Goal: Information Seeking & Learning: Find specific page/section

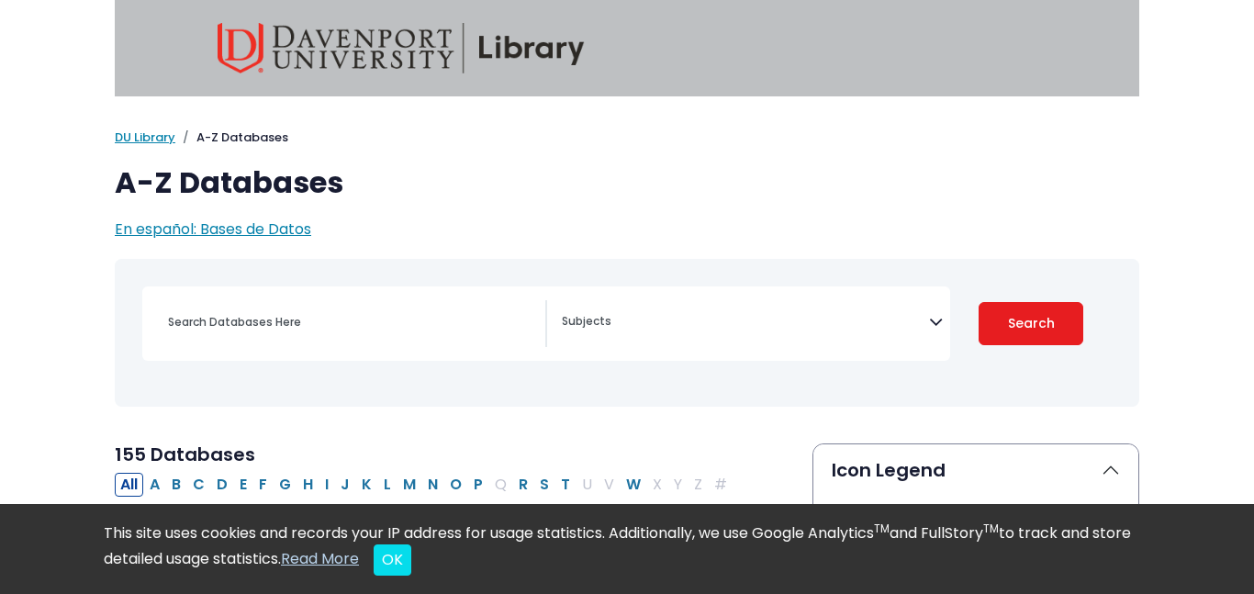
select select "Database Subject Filter"
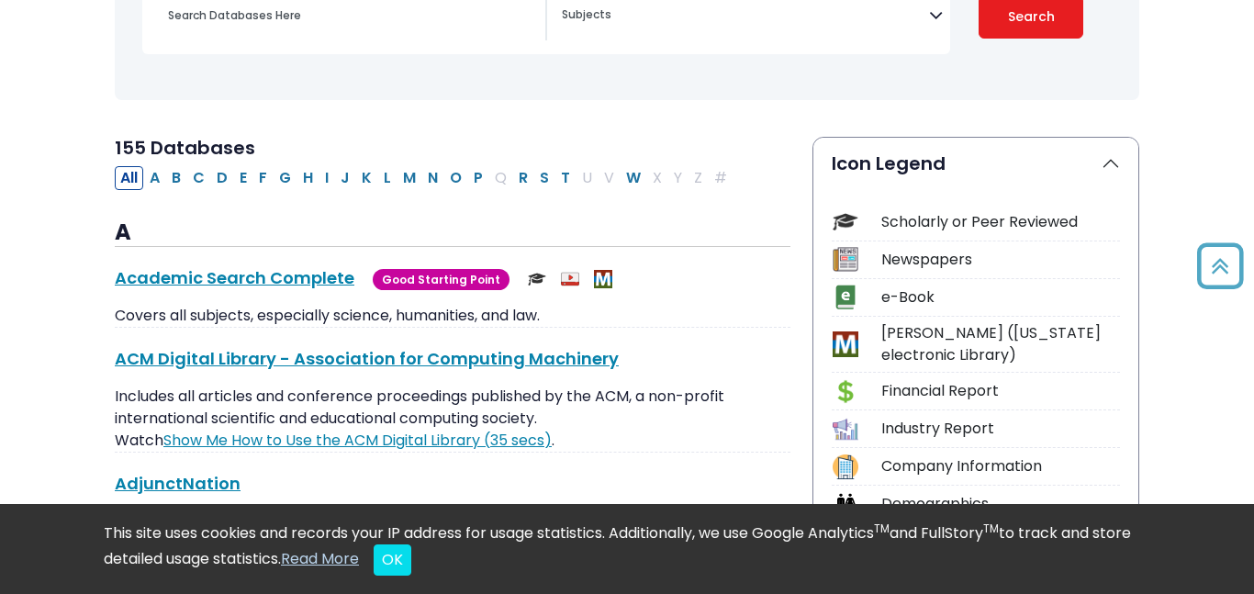
scroll to position [462, 0]
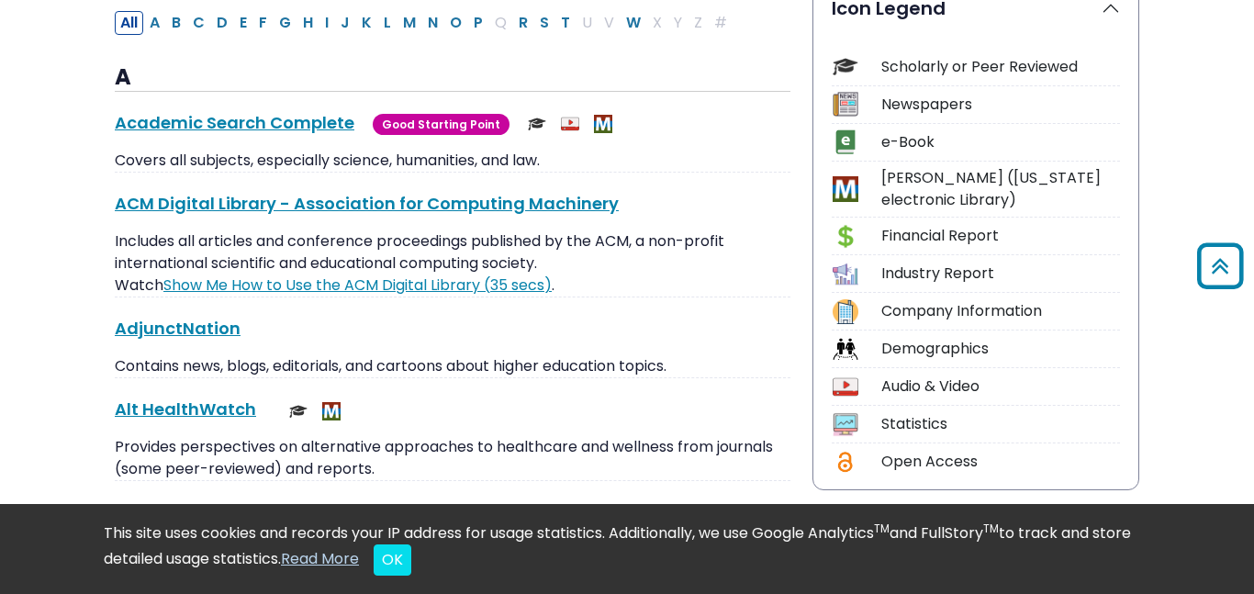
click at [847, 62] on img at bounding box center [845, 66] width 25 height 25
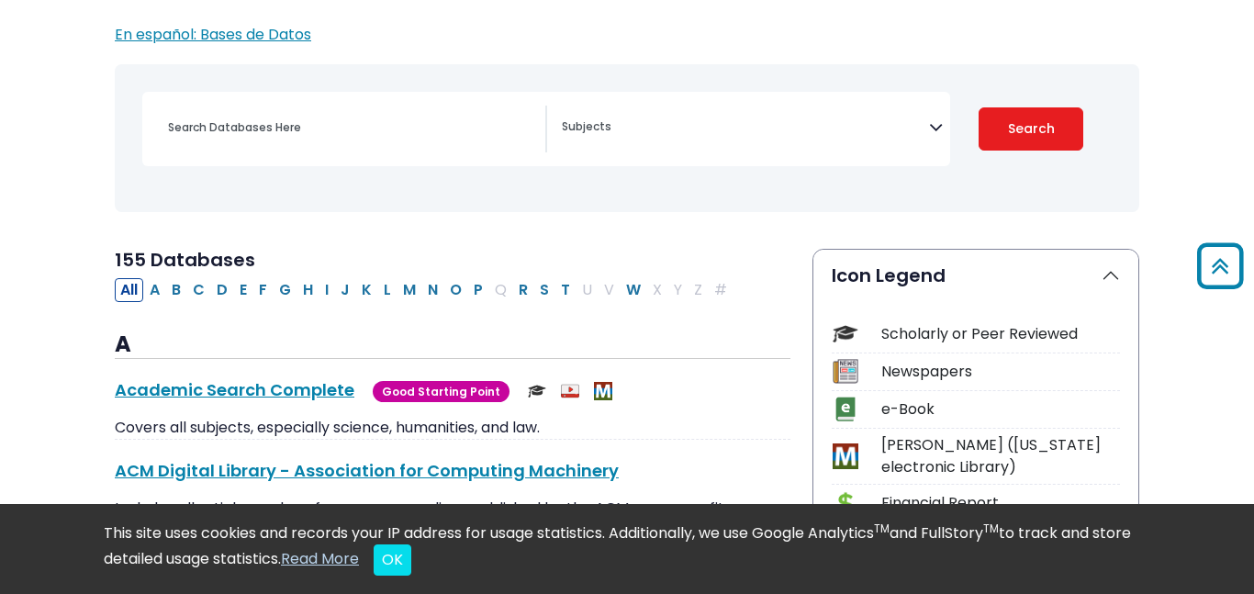
scroll to position [187, 0]
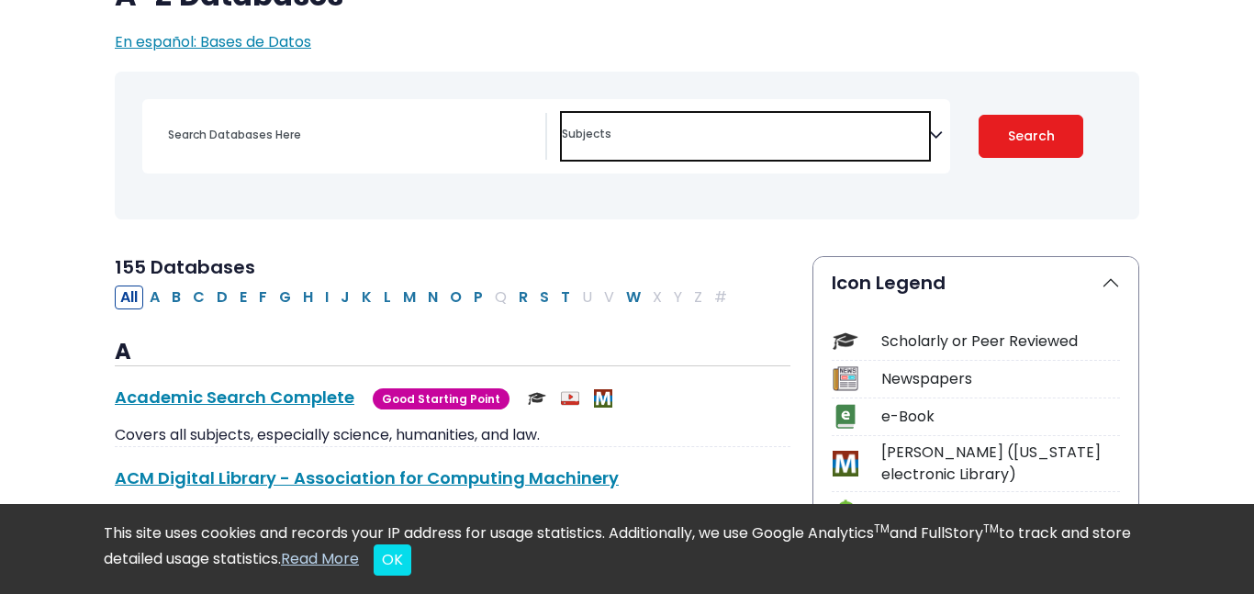
click at [601, 143] on textarea "Search" at bounding box center [745, 136] width 367 height 15
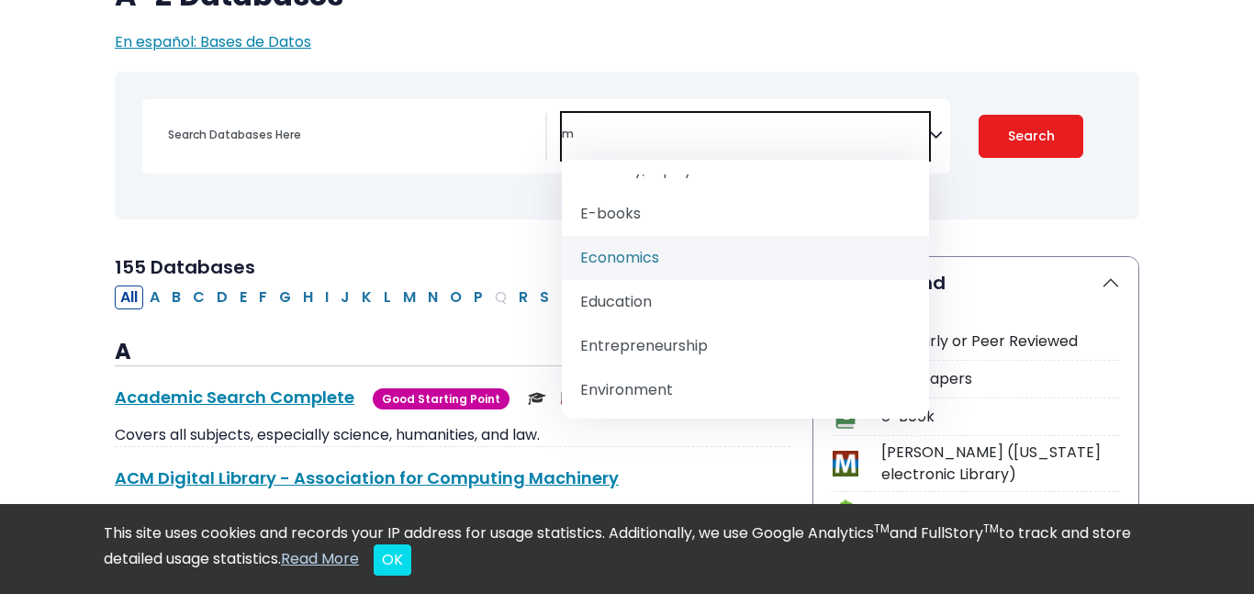
scroll to position [0, 0]
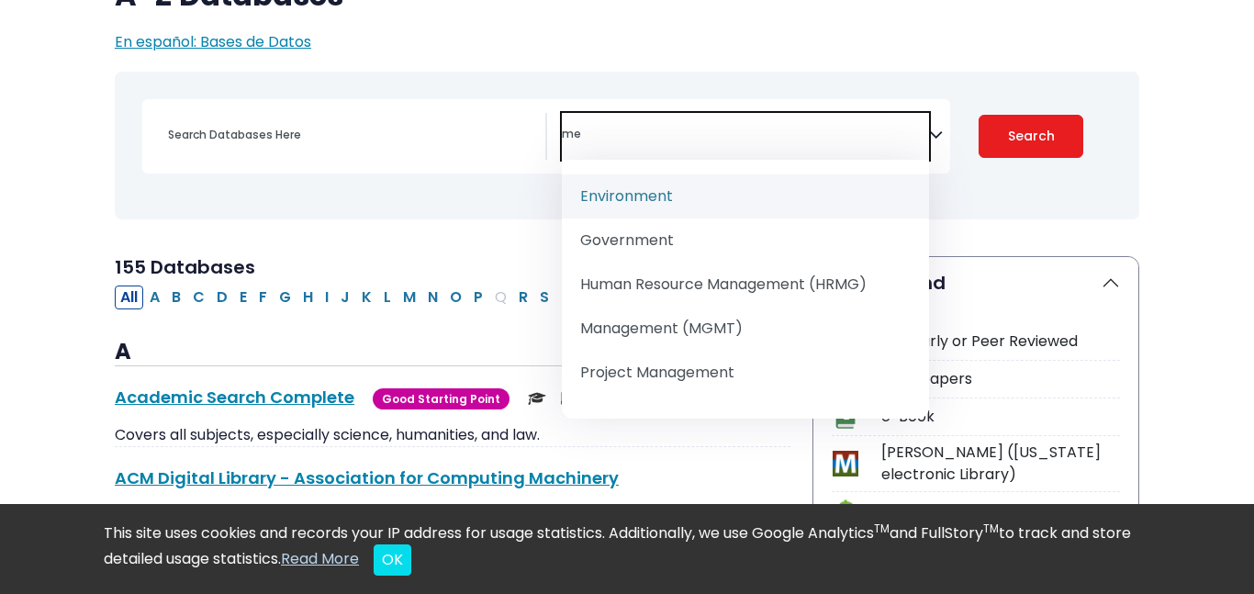
type textarea "m"
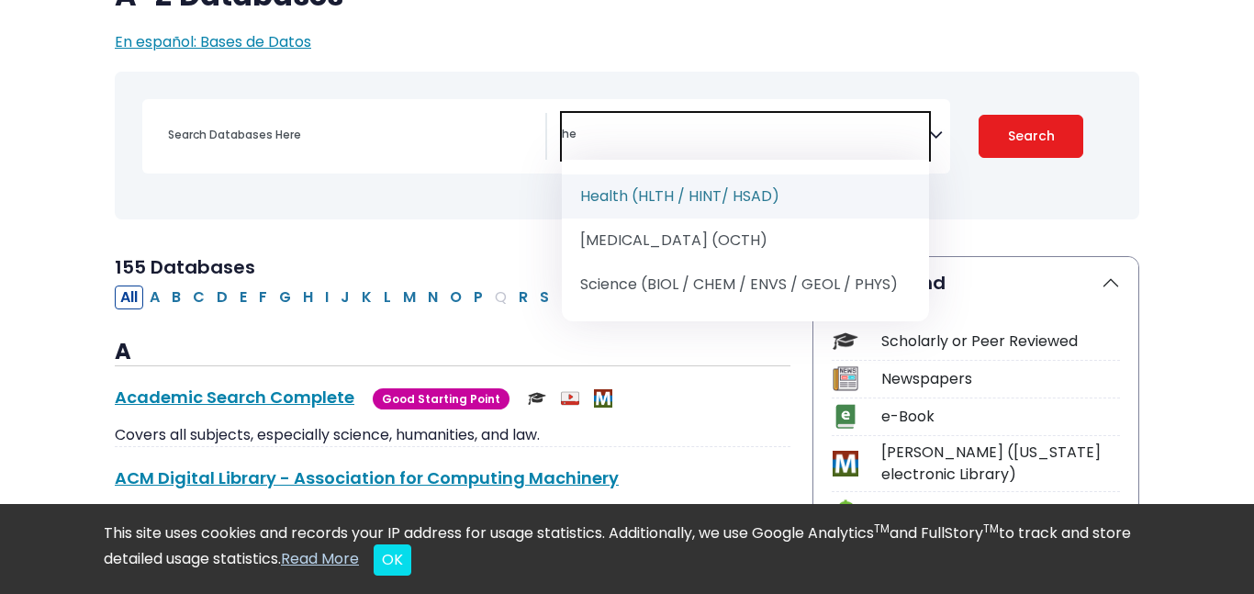
type textarea "h"
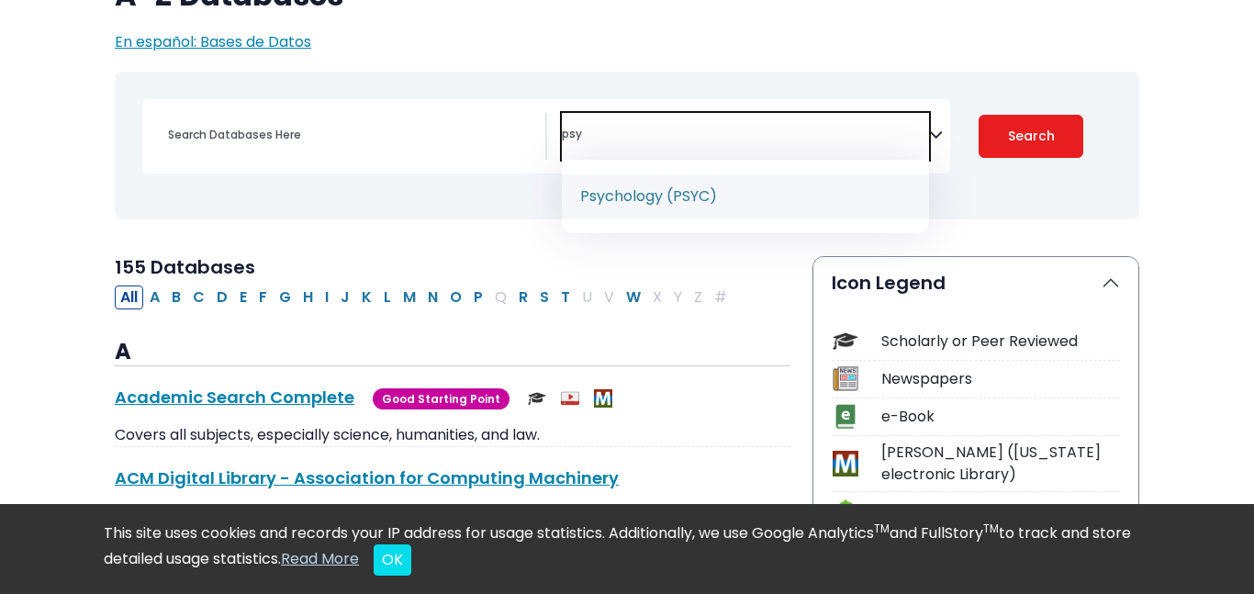
type textarea "psy"
click at [451, 185] on div "[MEDICAL_DATA] Guide" at bounding box center [627, 145] width 1003 height 133
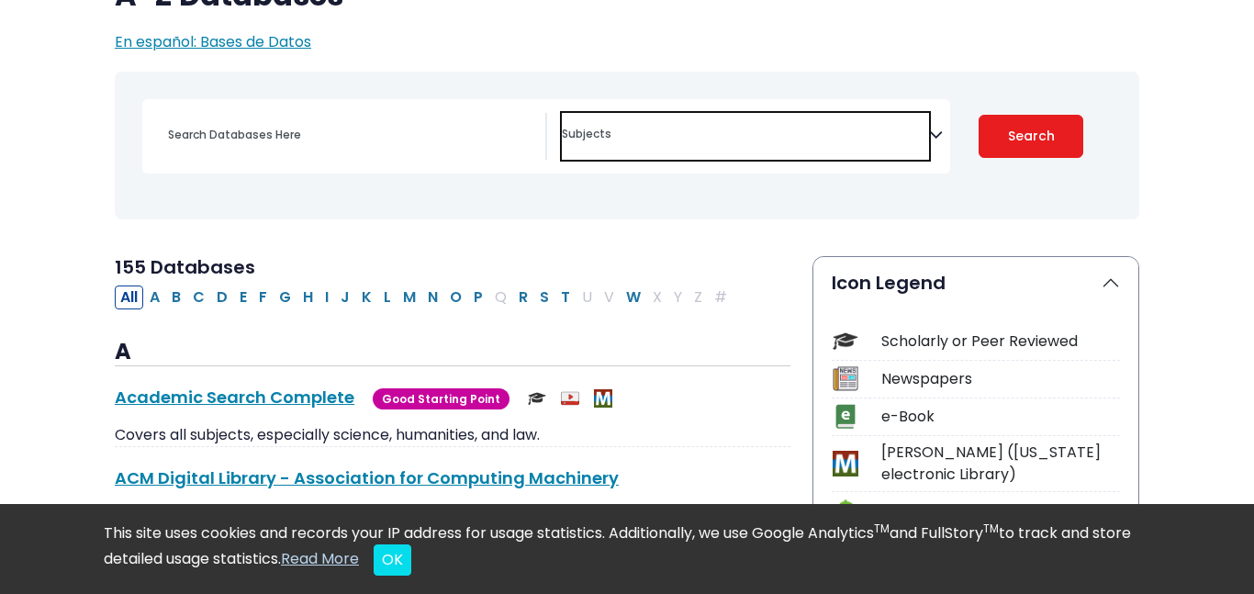
click at [691, 139] on textarea "Search" at bounding box center [745, 136] width 367 height 15
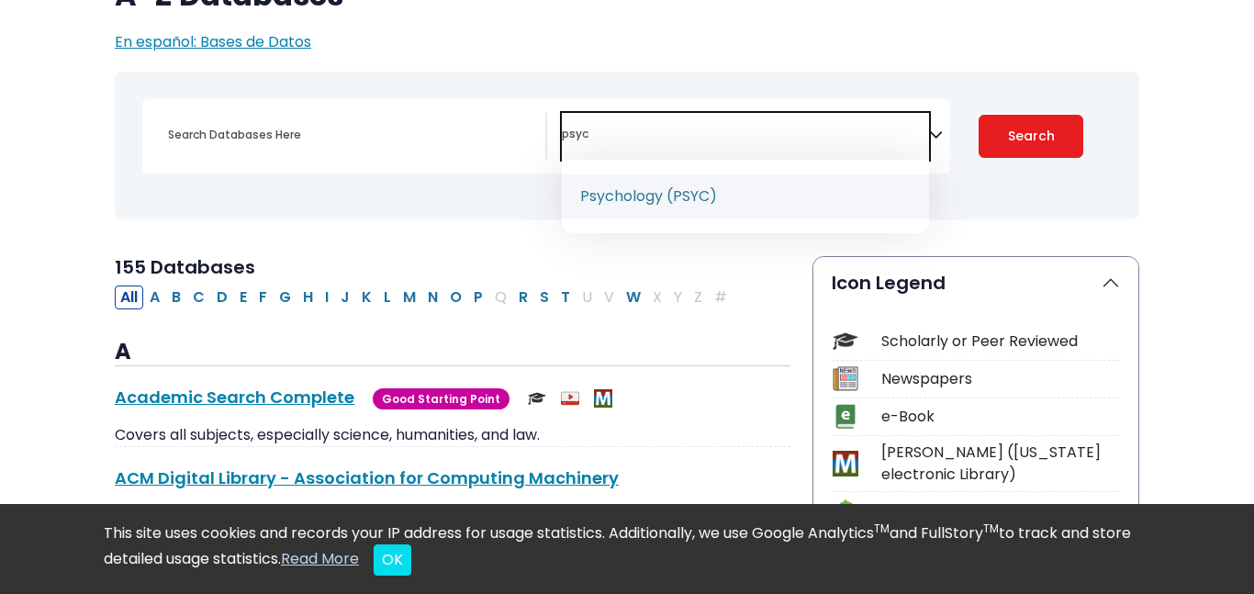
type textarea "psyc"
select select "232691"
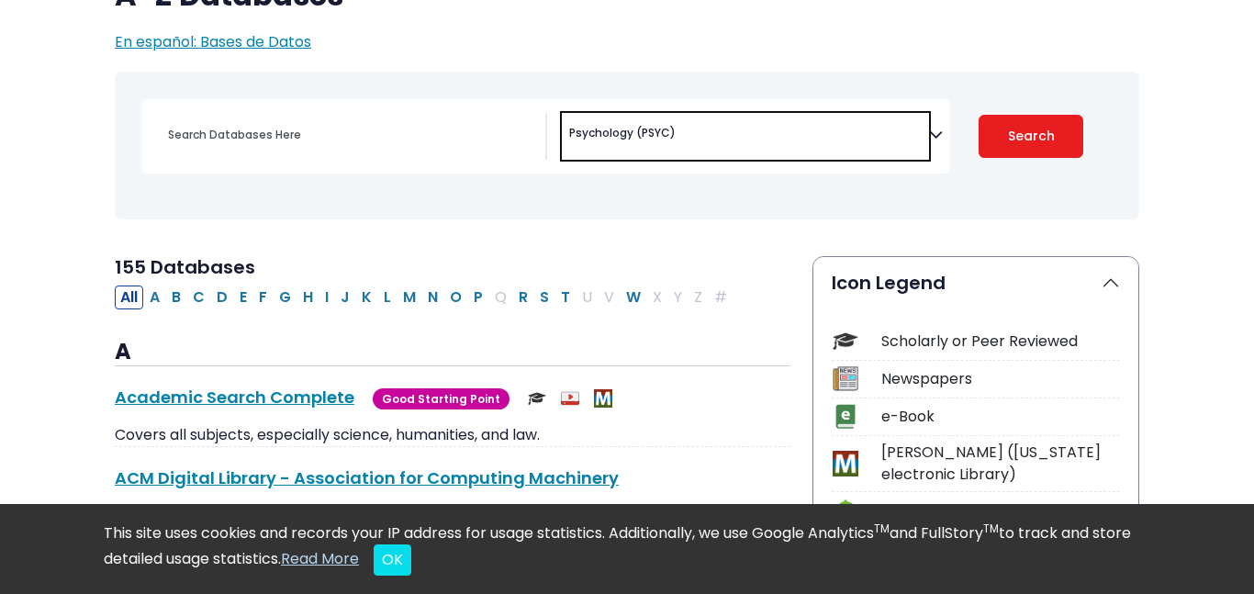
scroll to position [1146, 0]
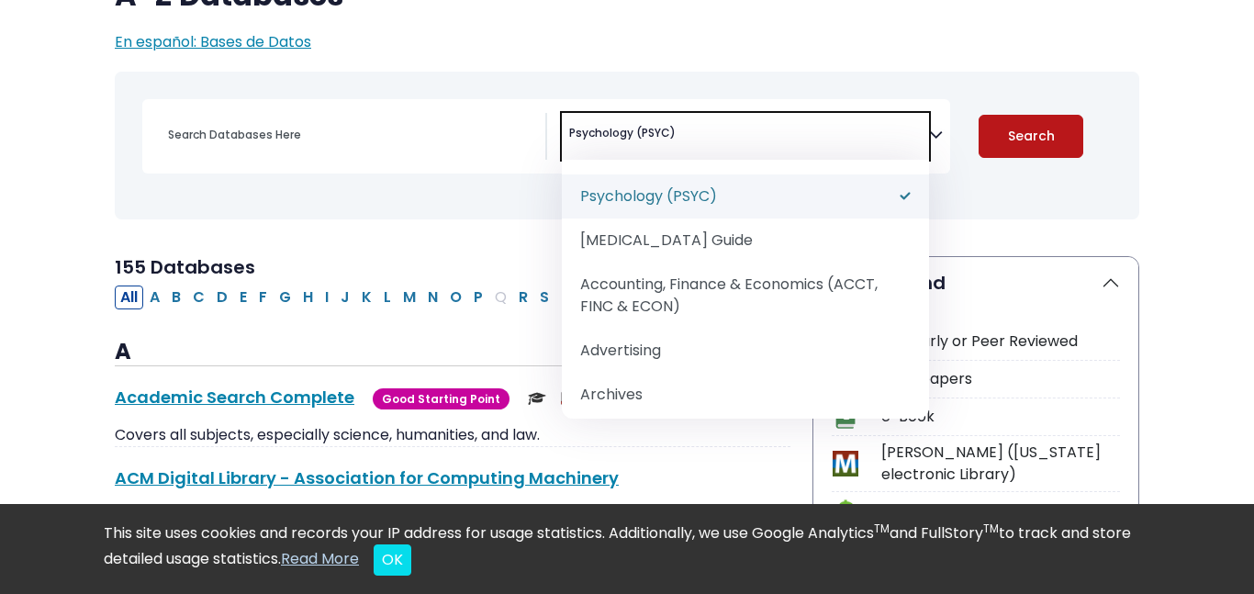
click at [1028, 146] on button "Search" at bounding box center [1031, 136] width 105 height 43
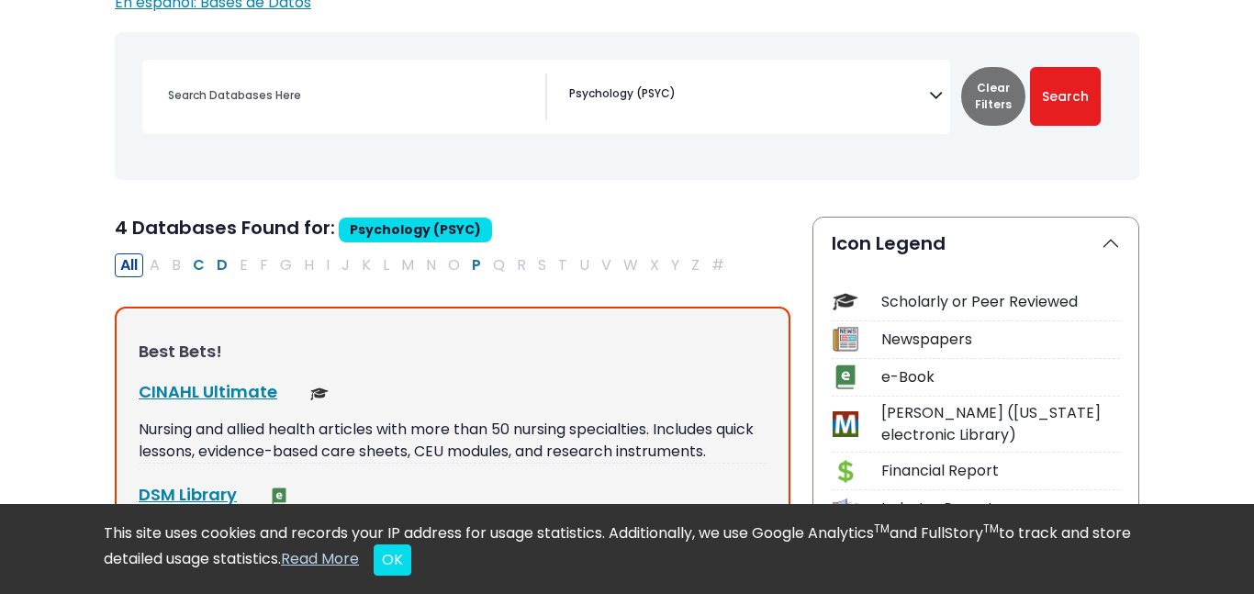
scroll to position [254, 0]
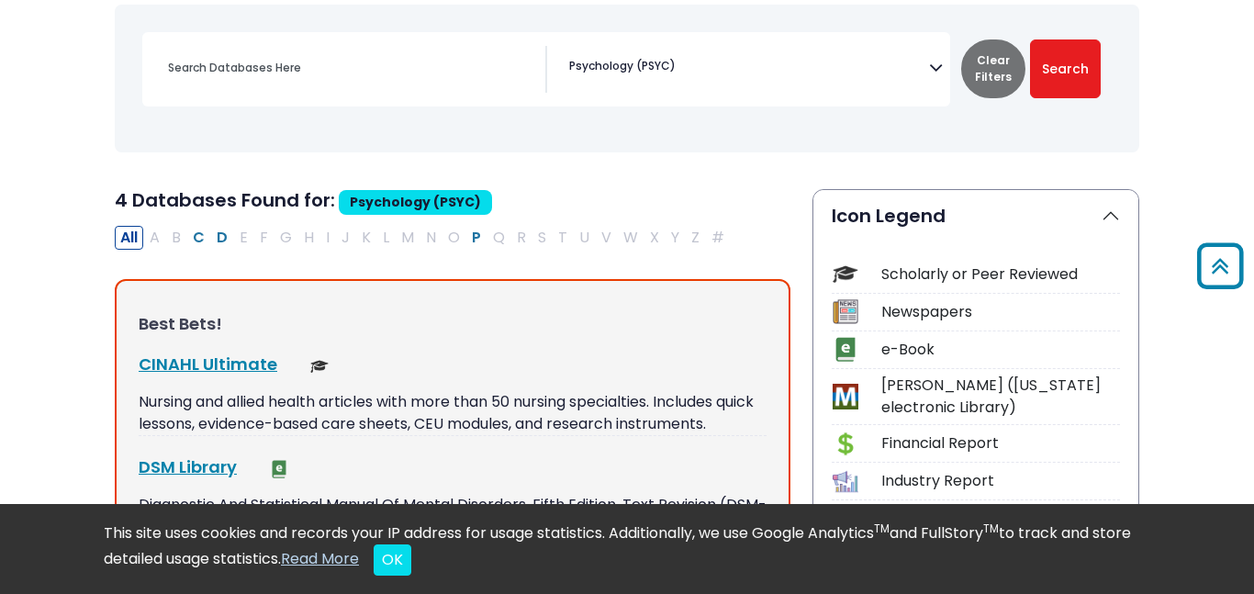
drag, startPoint x: 1036, startPoint y: 68, endPoint x: 979, endPoint y: 63, distance: 57.1
click at [979, 63] on div "Clear Filters Search" at bounding box center [1031, 68] width 140 height 59
click at [979, 63] on button "Clear Filters" at bounding box center [993, 68] width 64 height 59
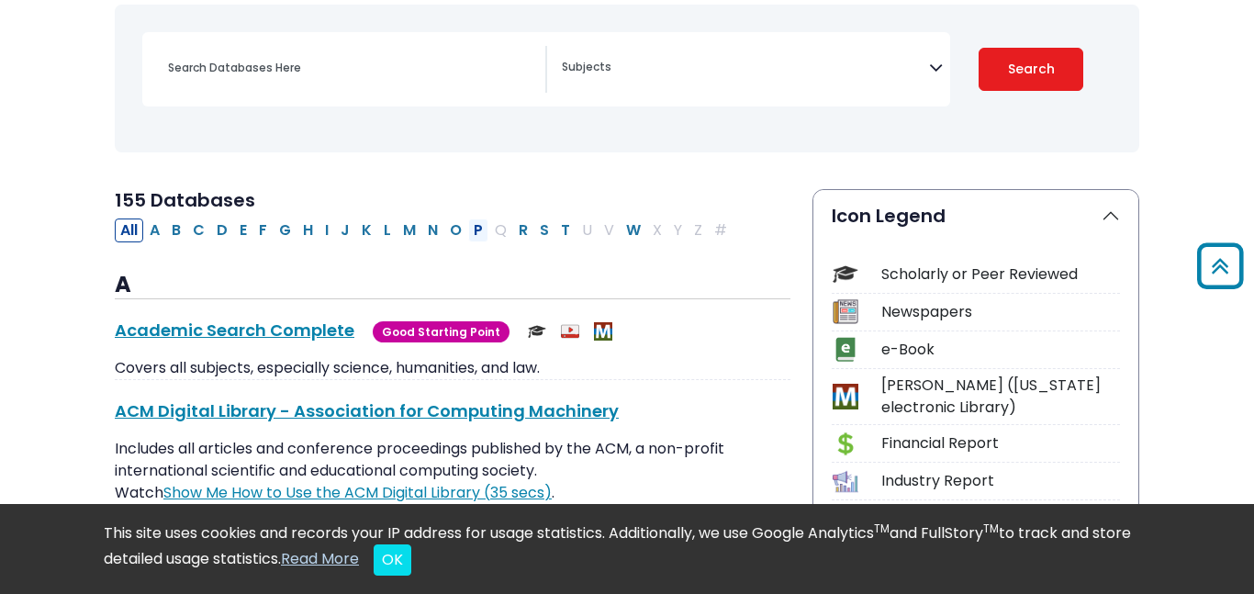
click at [475, 239] on button "P" at bounding box center [478, 231] width 20 height 24
select select "Database Subject Filter"
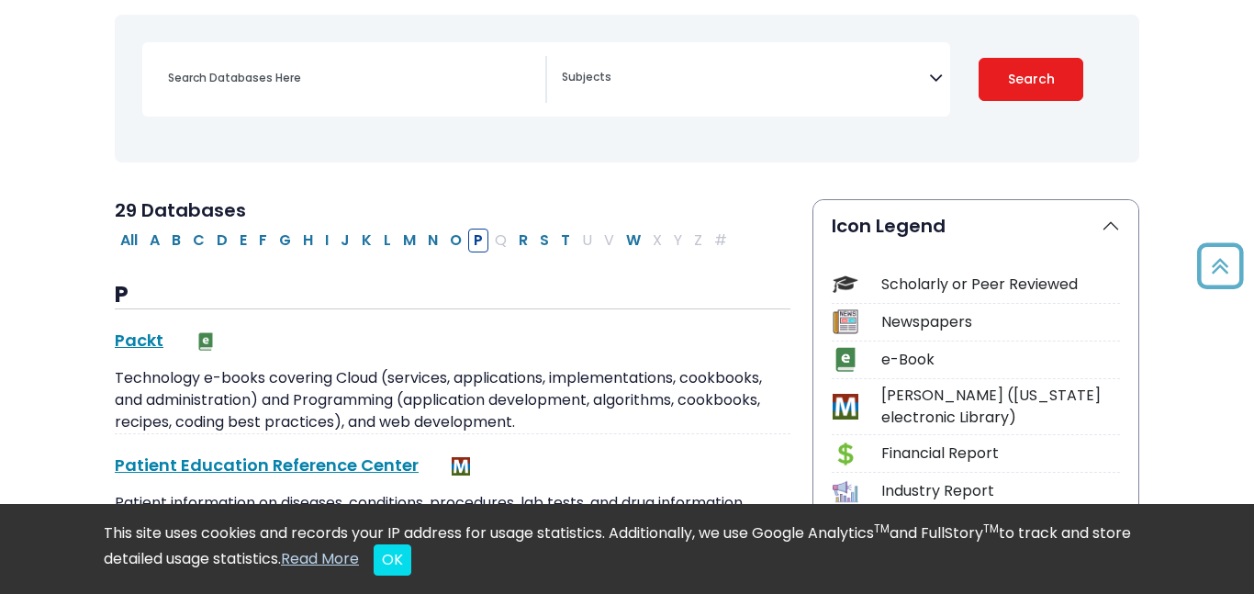
scroll to position [258, 0]
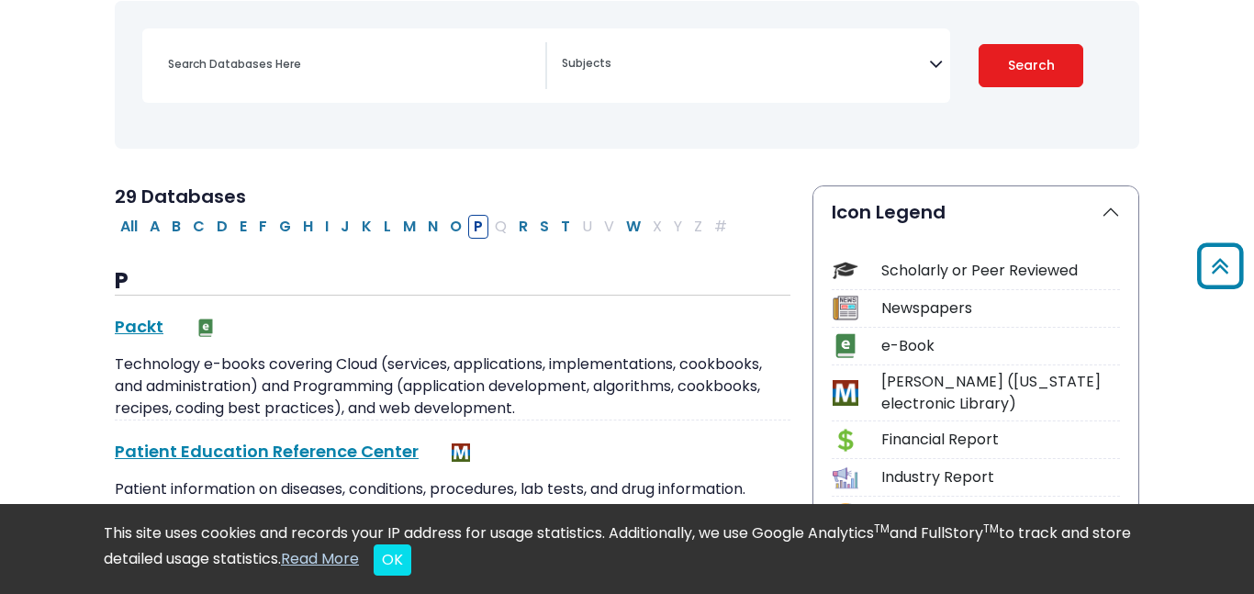
click at [546, 143] on nav "Toggle search filters navigation" at bounding box center [627, 75] width 1025 height 148
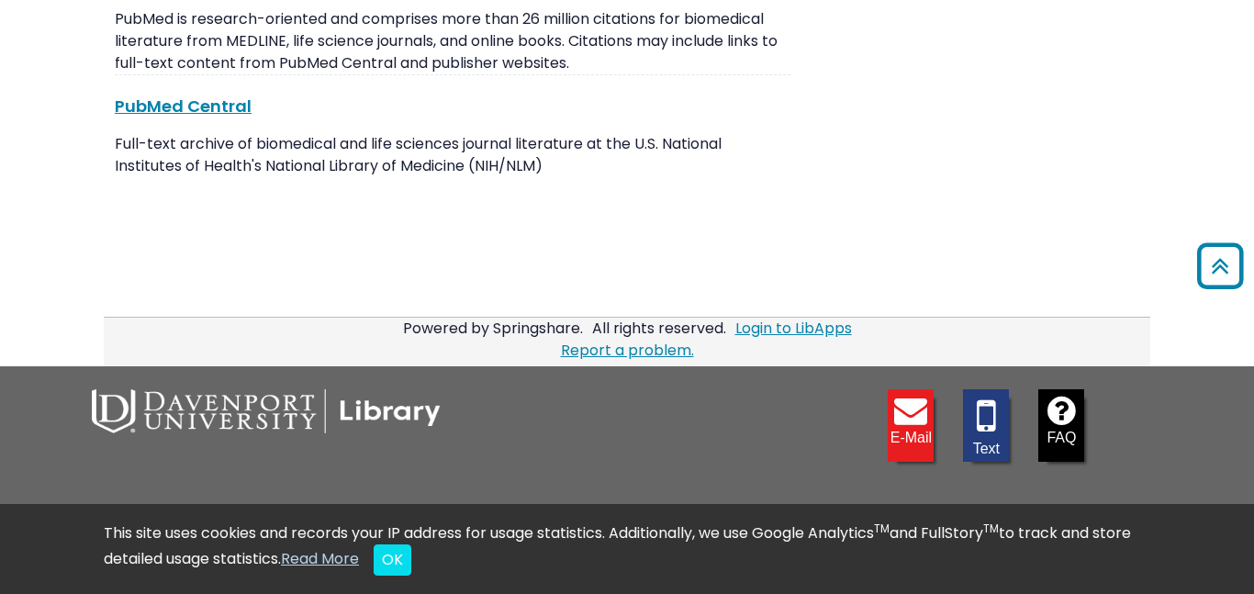
scroll to position [0, 0]
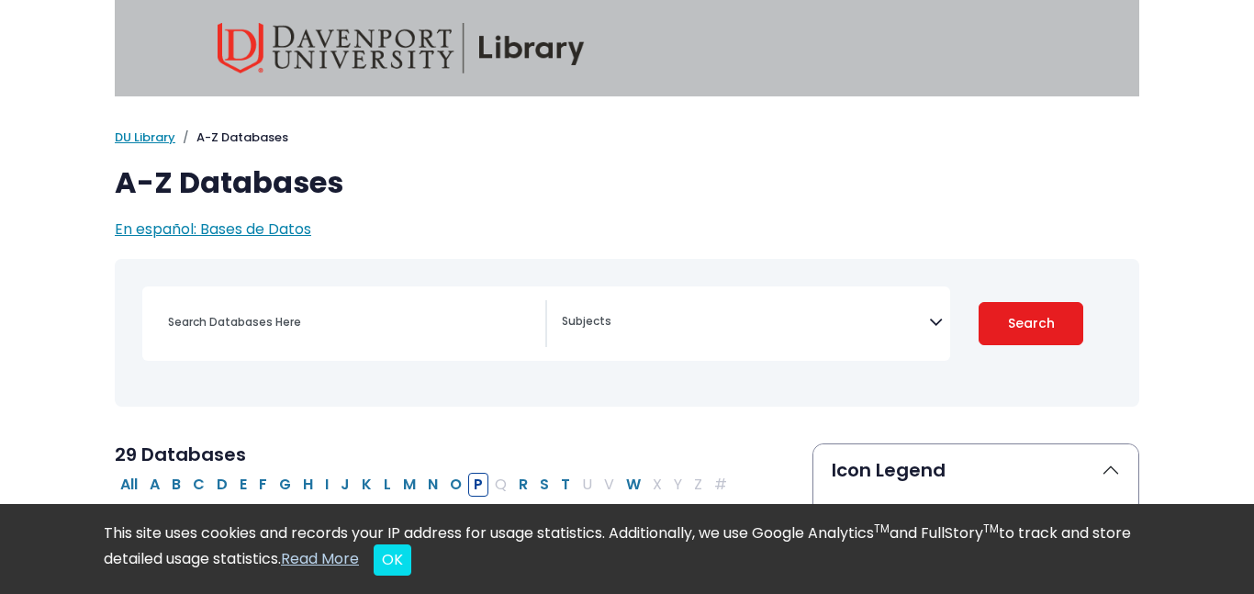
click at [727, 316] on textarea "Search" at bounding box center [745, 323] width 367 height 15
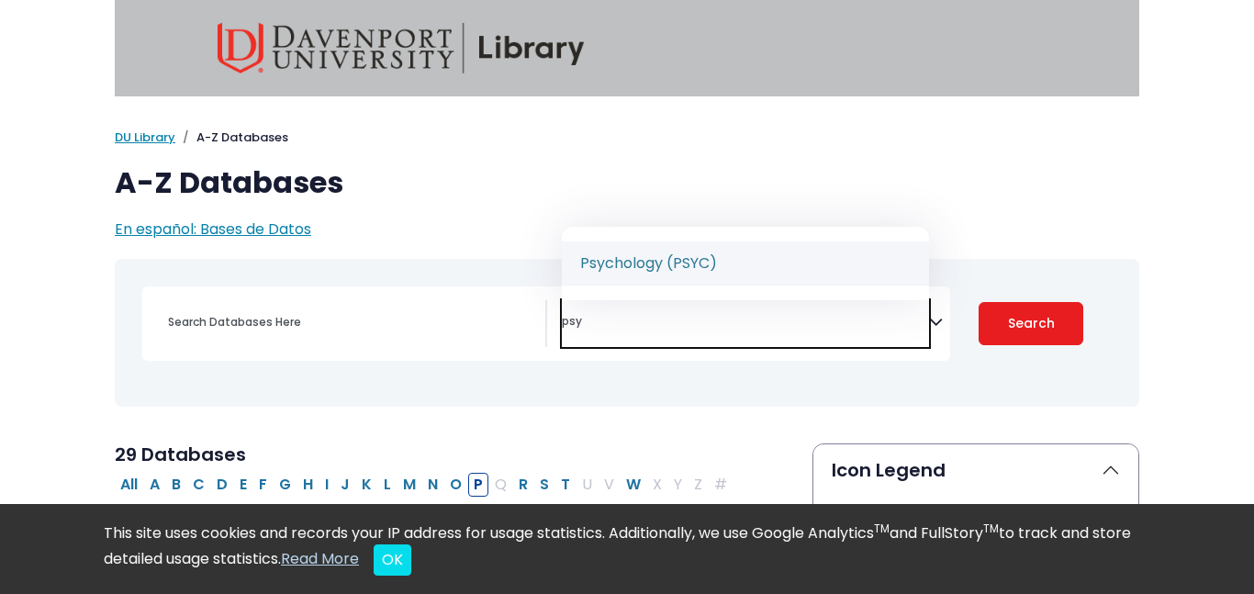
type textarea "psy"
select select "232691"
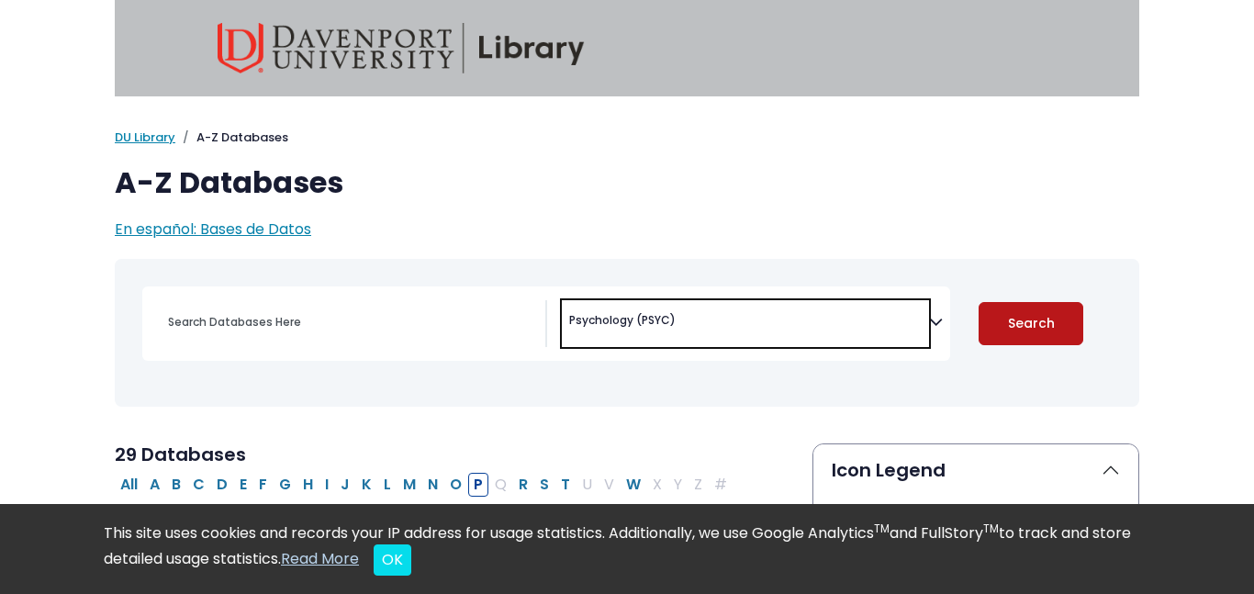
click at [1034, 343] on button "Search" at bounding box center [1031, 323] width 105 height 43
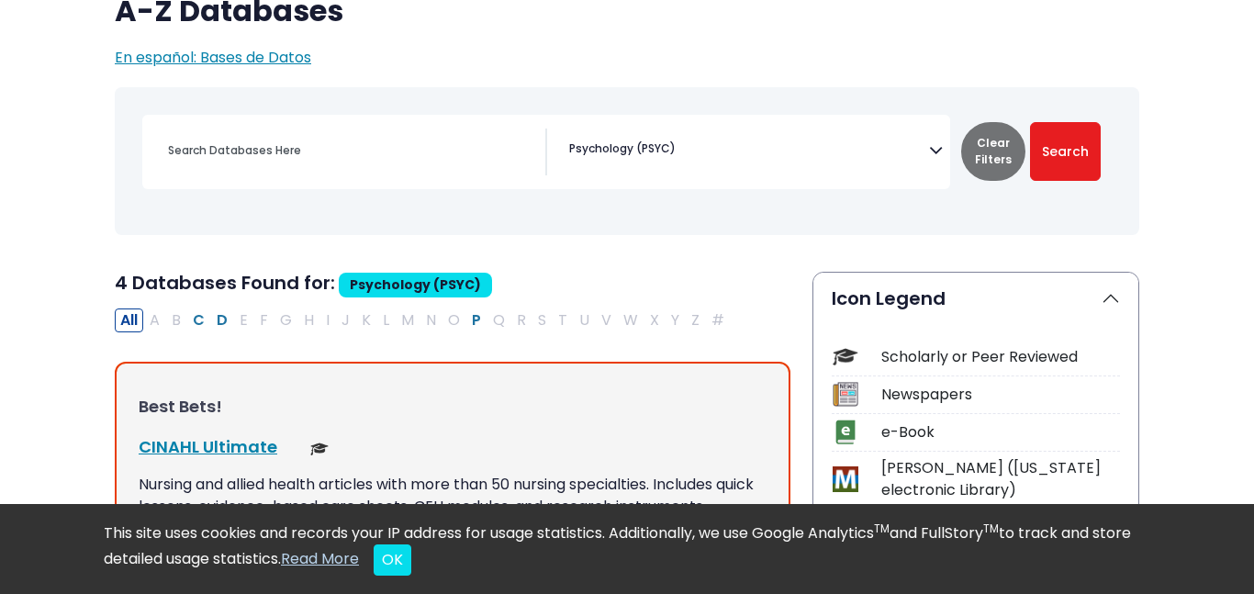
scroll to position [174, 0]
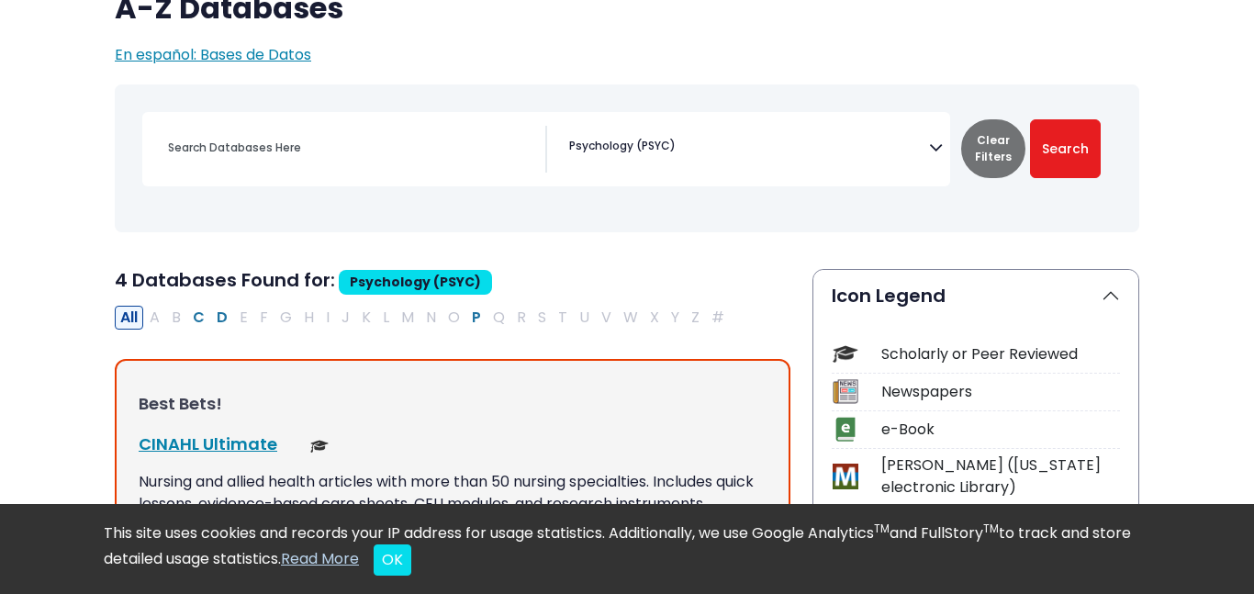
click at [124, 320] on button "All" at bounding box center [129, 318] width 28 height 24
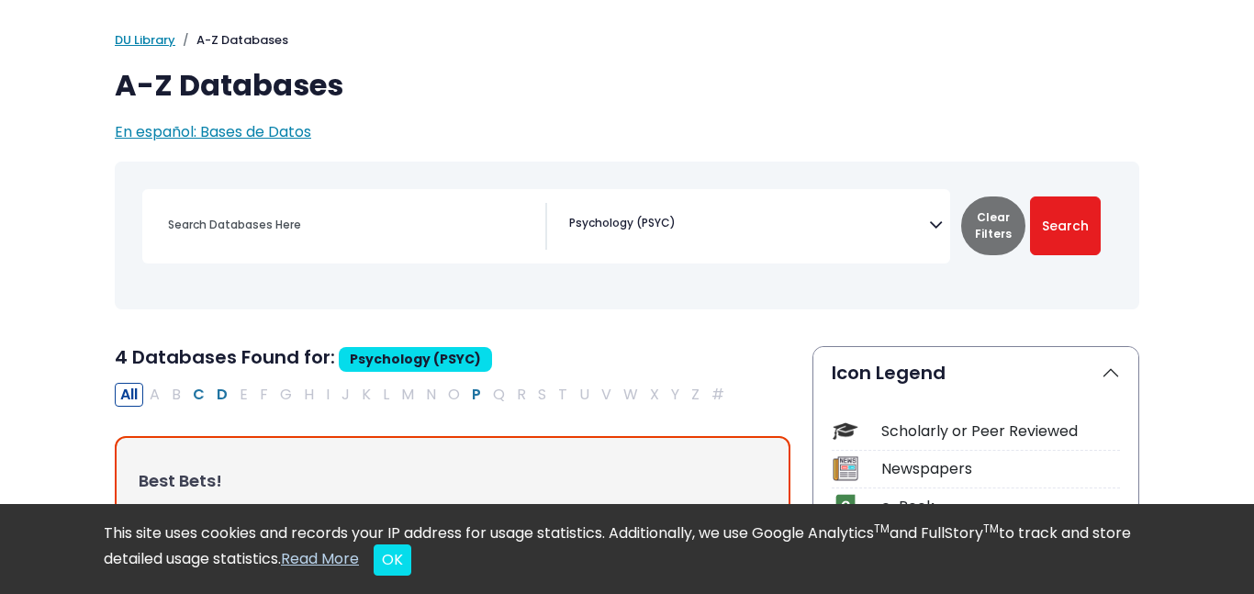
scroll to position [100, 0]
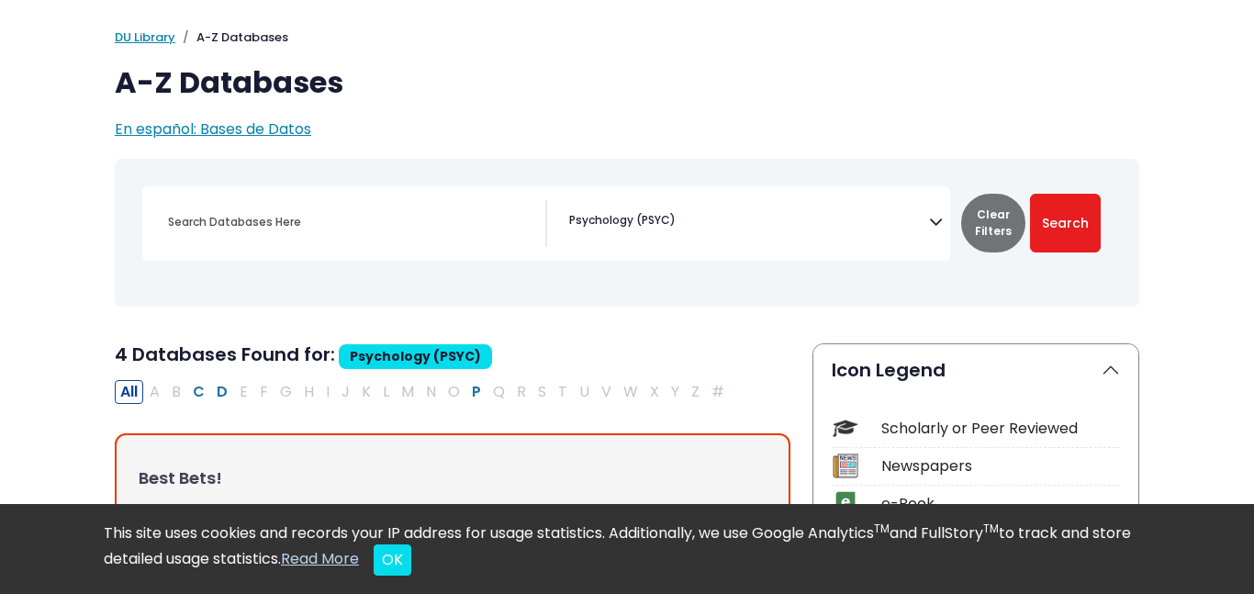
click at [414, 281] on div "[MEDICAL_DATA] Guide" at bounding box center [627, 232] width 1003 height 133
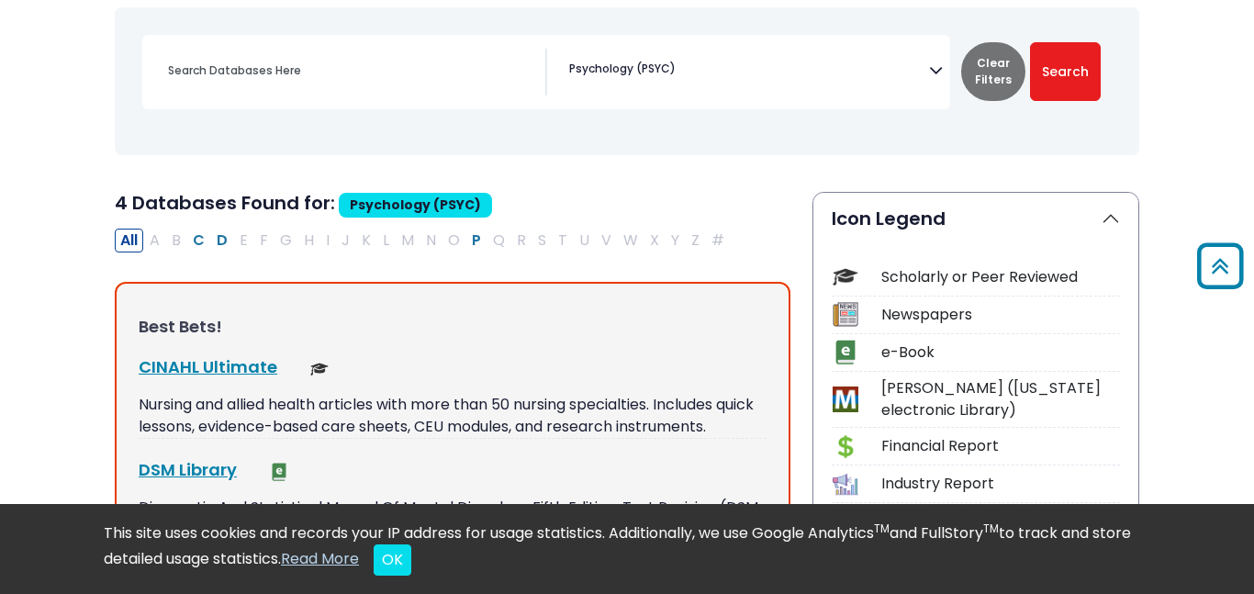
scroll to position [0, 0]
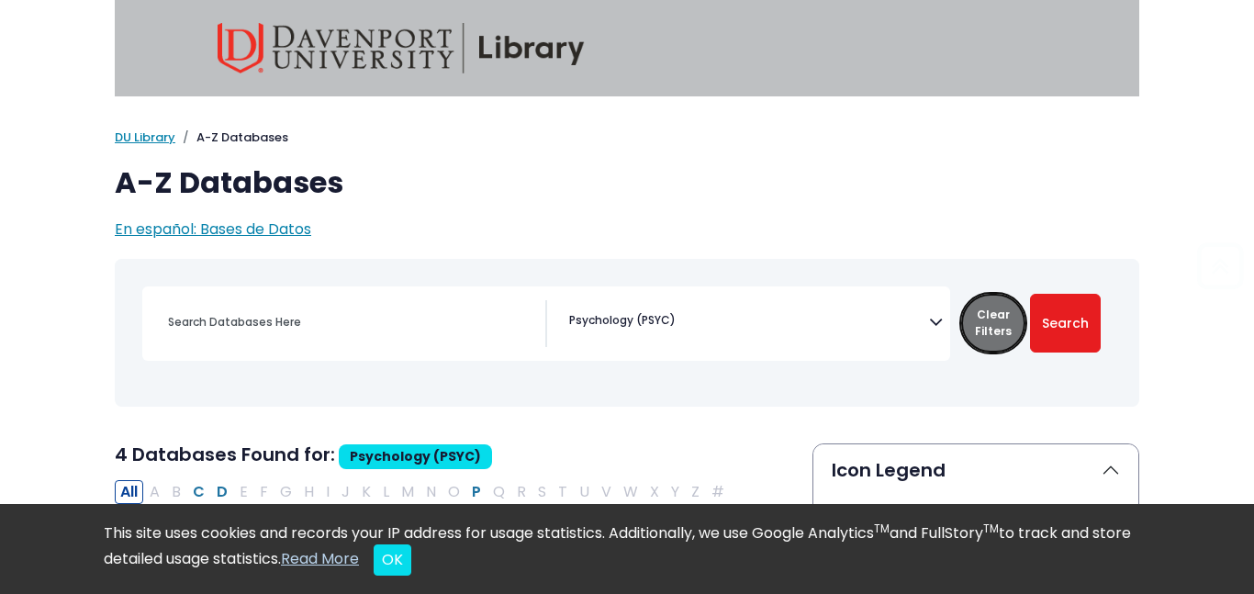
click at [1003, 314] on button "Clear Filters" at bounding box center [993, 323] width 64 height 59
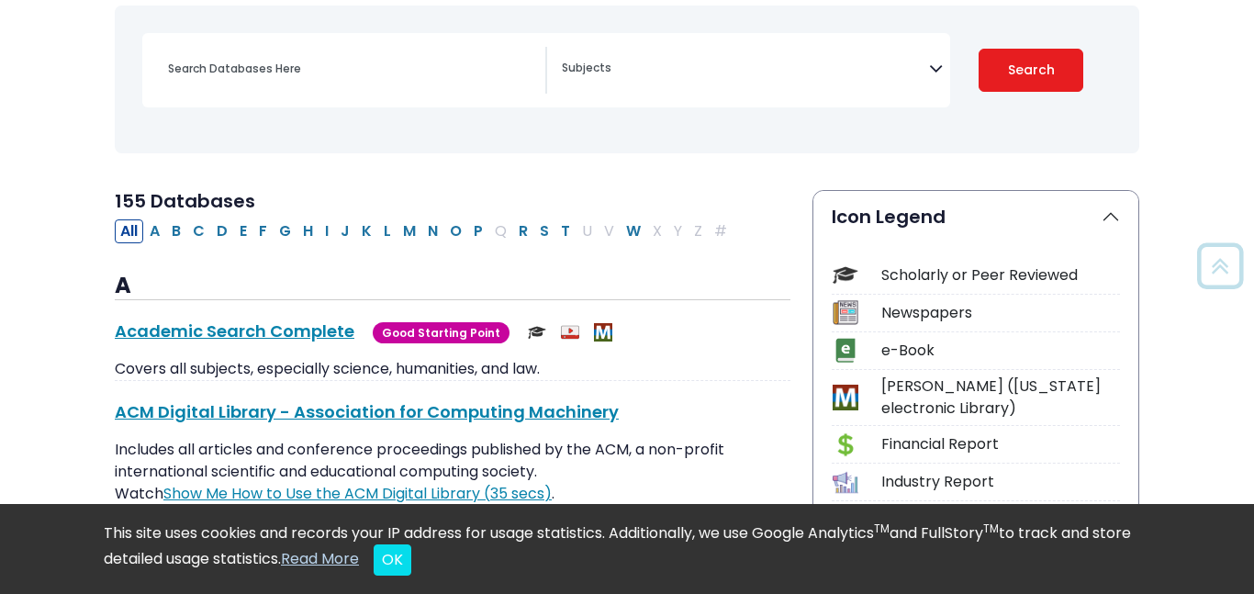
scroll to position [271, 0]
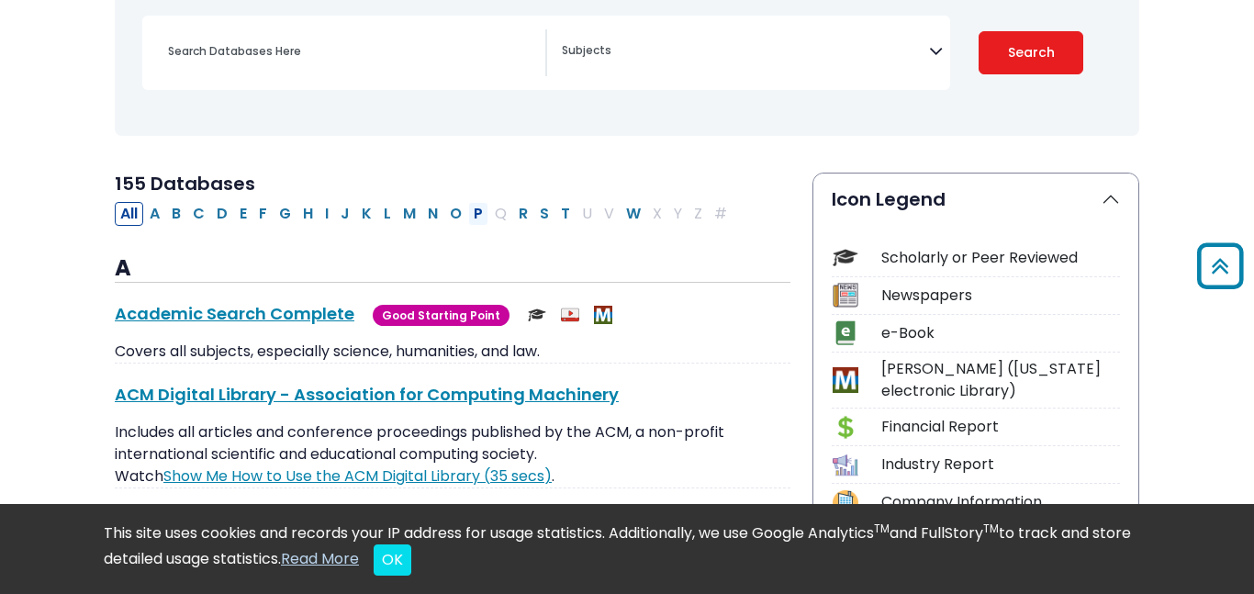
click at [468, 221] on button "P" at bounding box center [478, 214] width 20 height 24
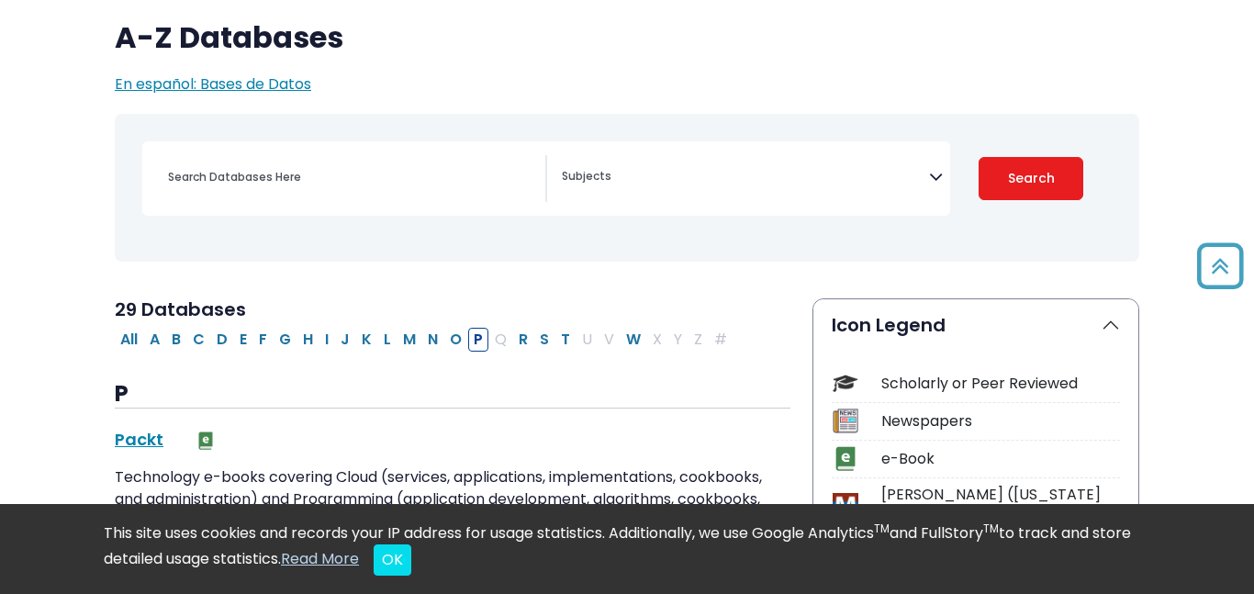
scroll to position [146, 0]
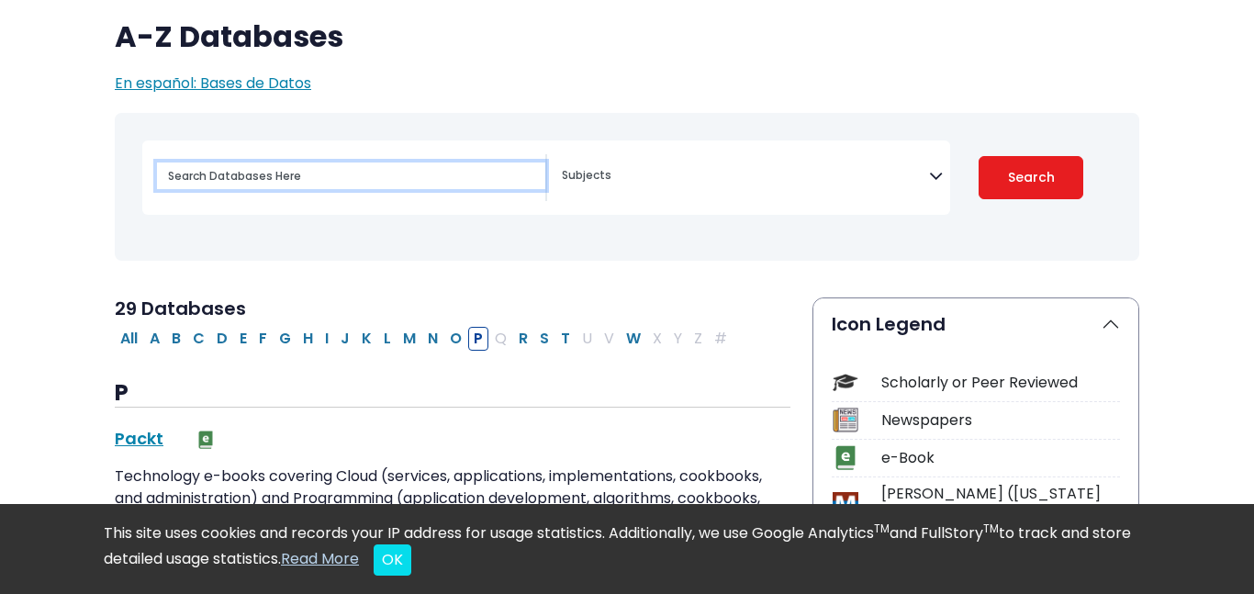
click at [388, 175] on input "Search database by title or keyword" at bounding box center [351, 176] width 388 height 27
click at [544, 251] on div "[MEDICAL_DATA] Guide" at bounding box center [627, 186] width 1003 height 133
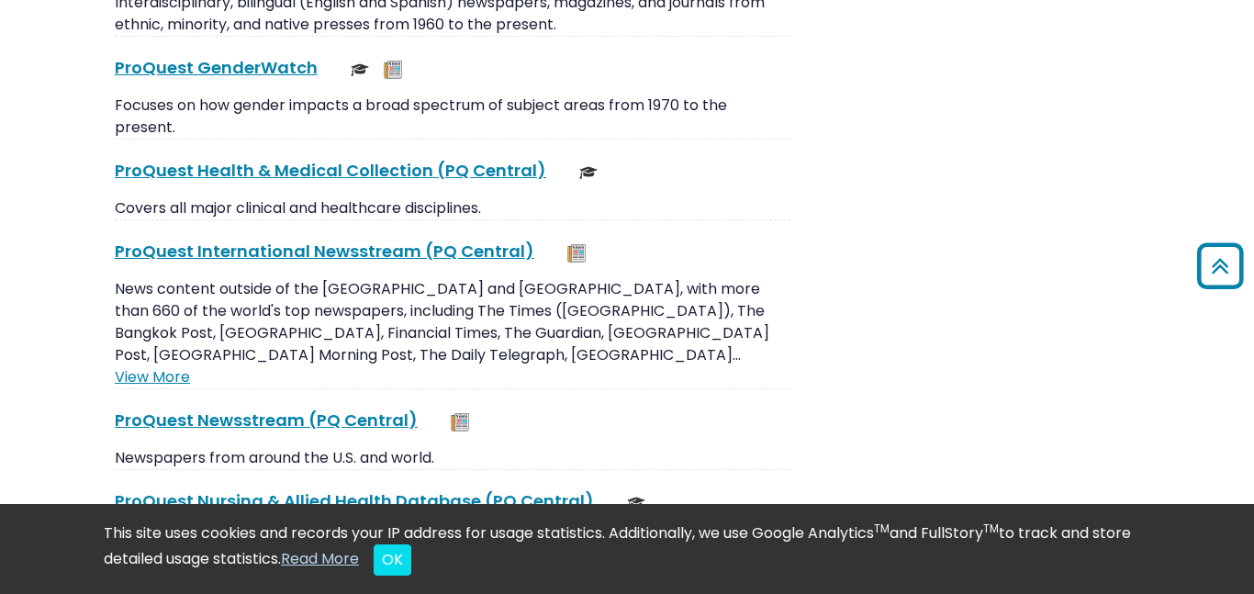
scroll to position [2467, 0]
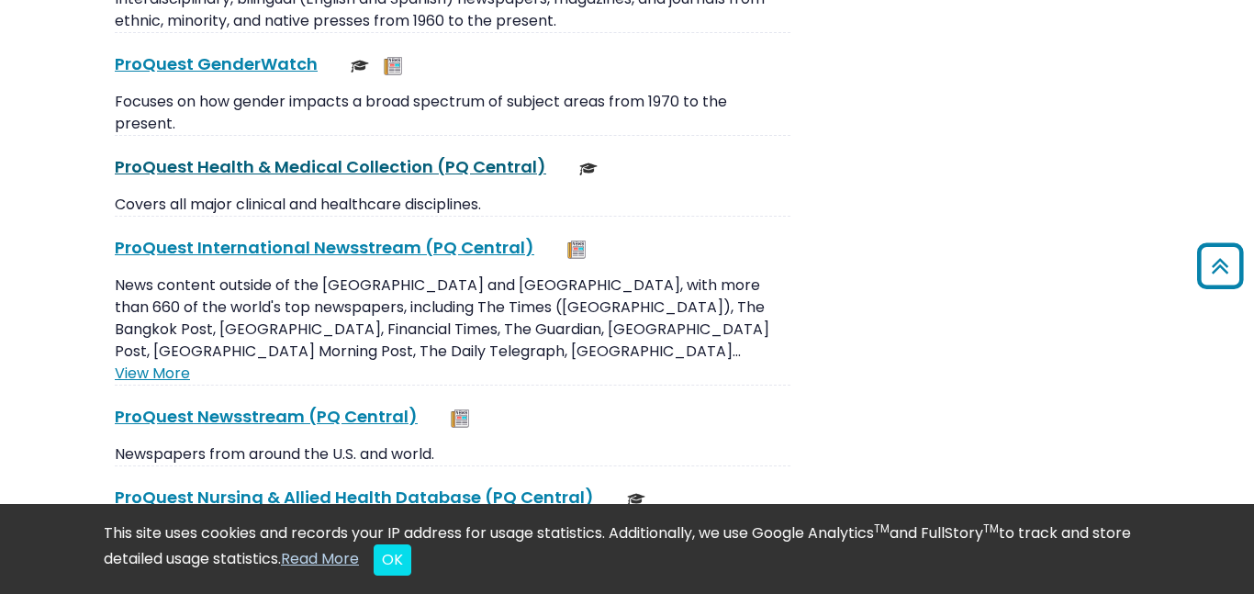
click at [366, 163] on link "ProQuest Health & Medical Collection (PQ Central) This link opens in a new wind…" at bounding box center [331, 166] width 432 height 23
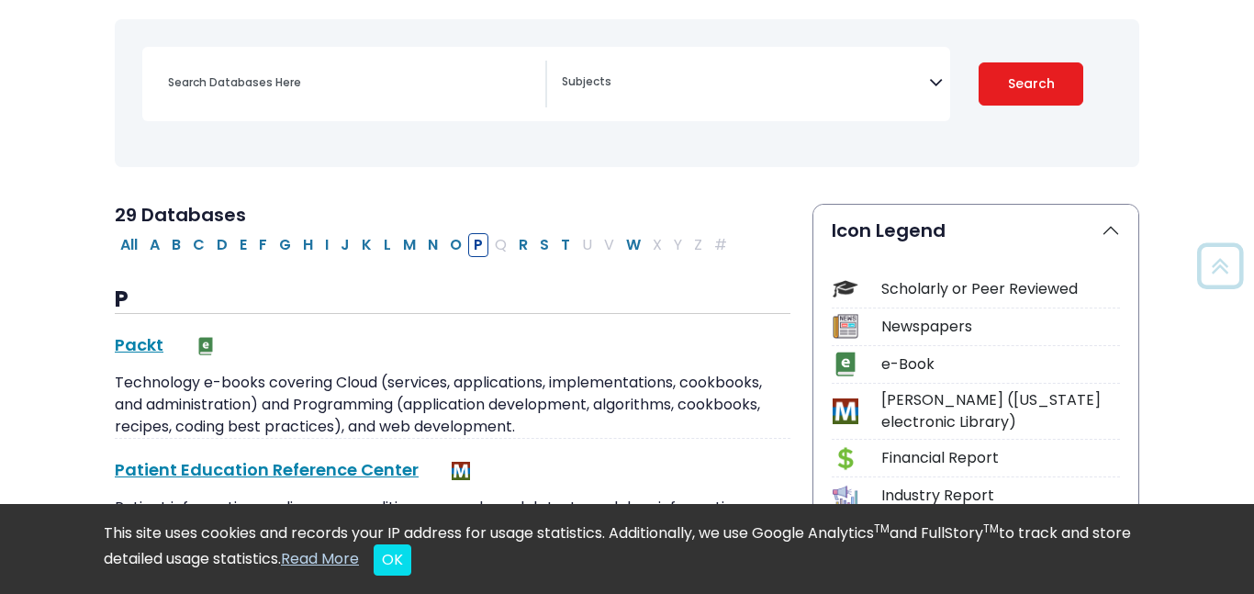
scroll to position [244, 0]
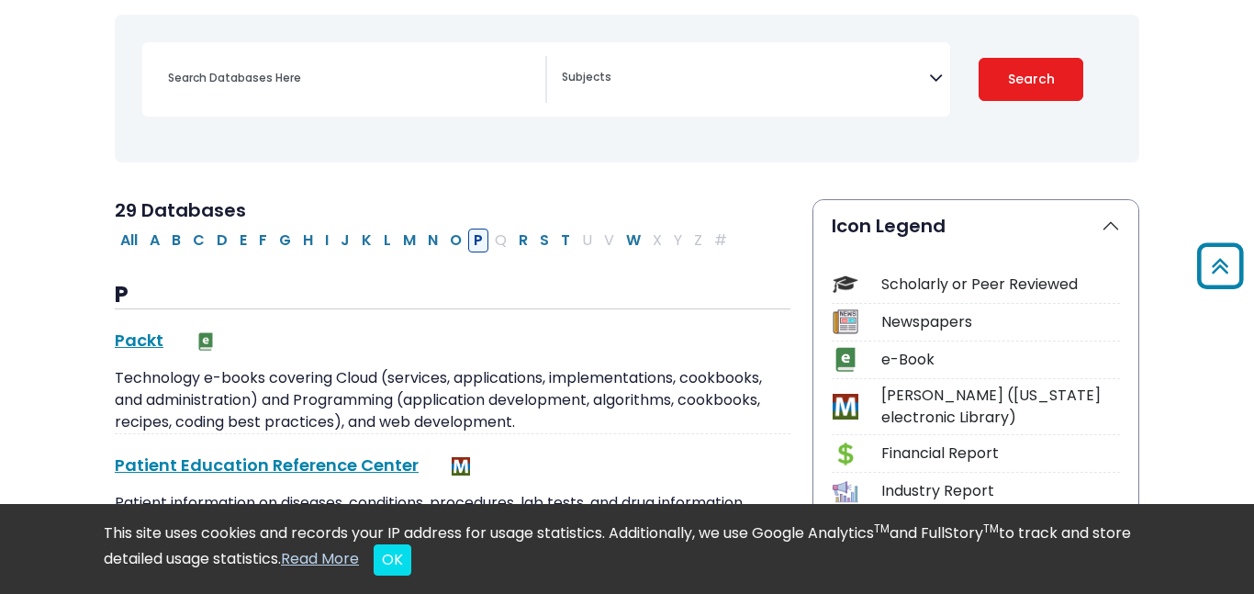
click at [476, 240] on button "P" at bounding box center [478, 241] width 20 height 24
click at [410, 246] on button "M" at bounding box center [410, 241] width 24 height 24
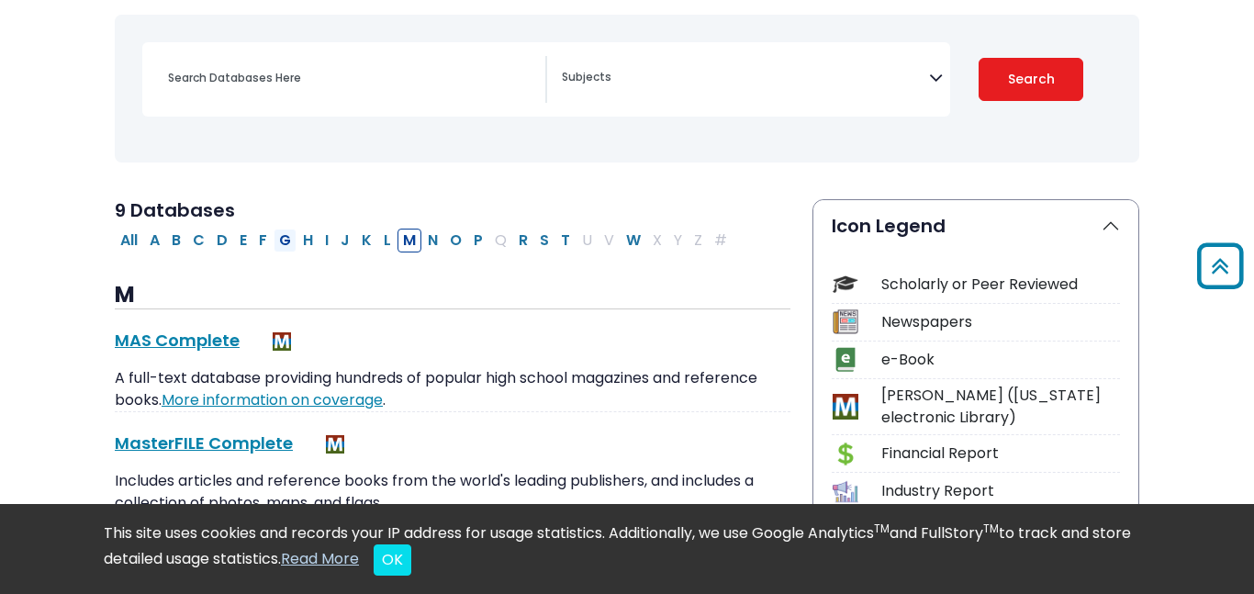
click at [282, 241] on button "G" at bounding box center [285, 241] width 23 height 24
select select "Database Subject Filter"
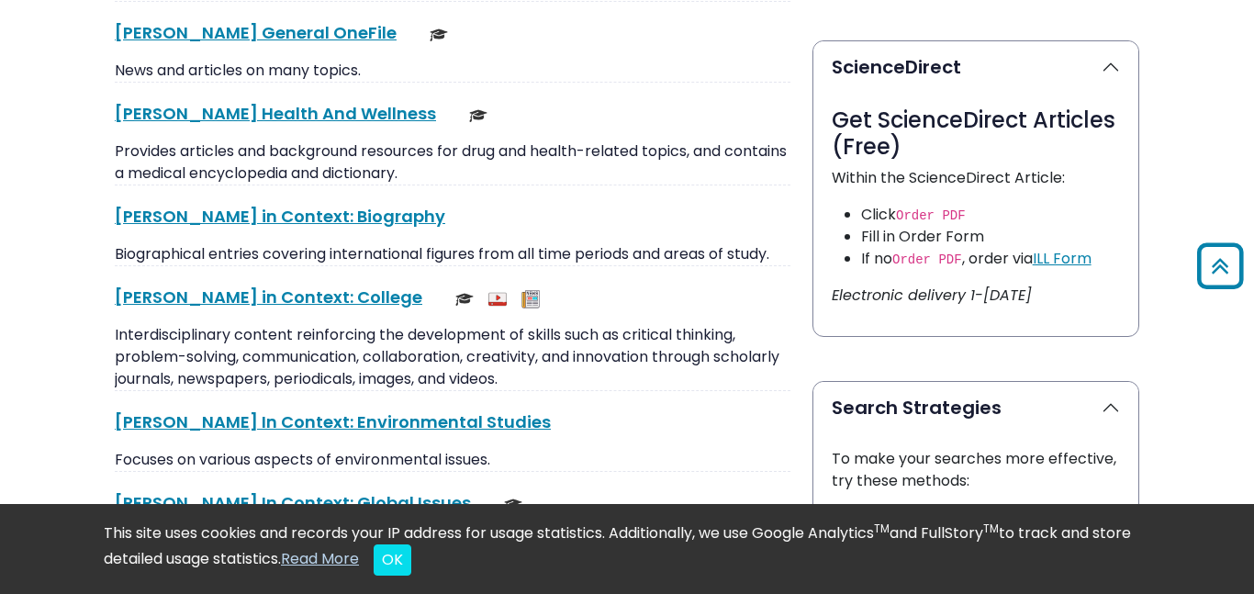
scroll to position [955, 0]
click at [253, 119] on link "[PERSON_NAME] Health And Wellness This link opens in a new window" at bounding box center [275, 114] width 321 height 23
